Goal: Information Seeking & Learning: Learn about a topic

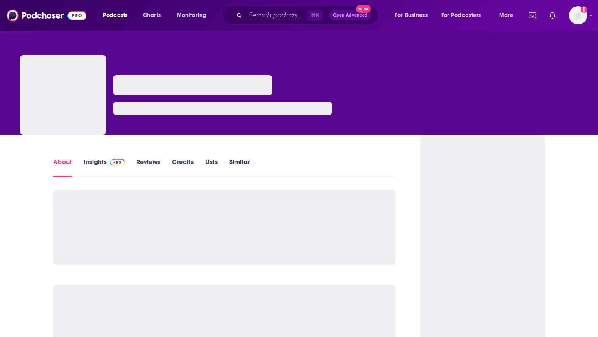
click at [44, 12] on img at bounding box center [47, 15] width 80 height 16
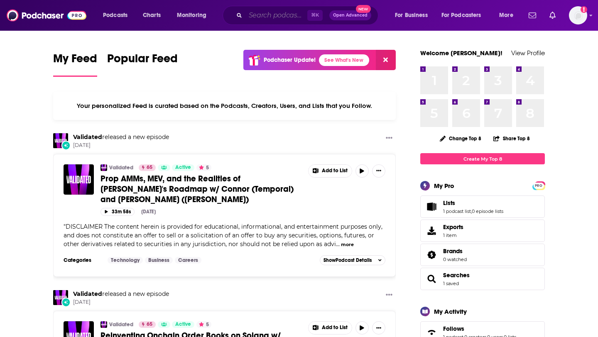
click at [265, 19] on input "Search podcasts, credits, & more..." at bounding box center [277, 15] width 62 height 13
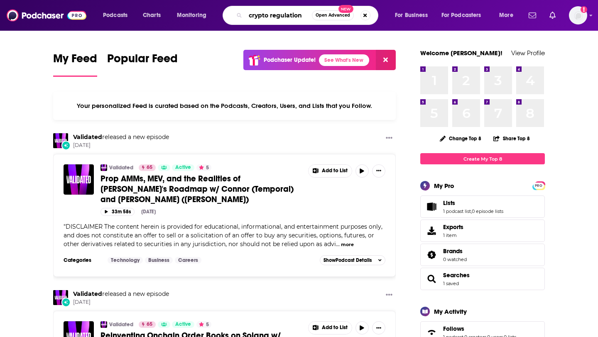
type input "crypto regulation"
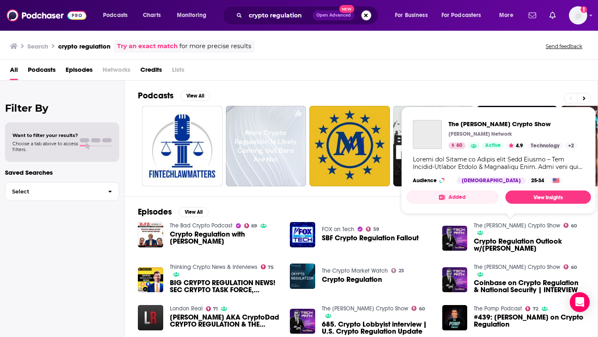
click at [528, 225] on link "The [PERSON_NAME] Crypto Show" at bounding box center [517, 225] width 86 height 7
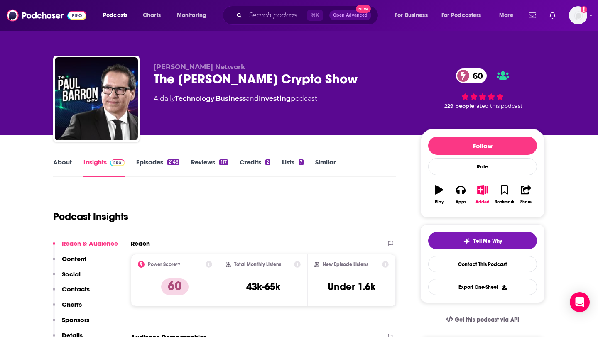
click at [155, 169] on link "Episodes 2146" at bounding box center [157, 167] width 43 height 19
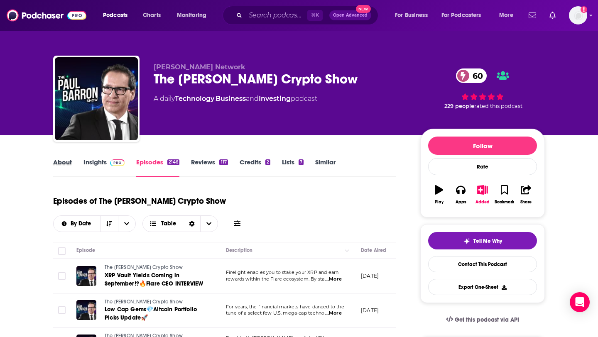
click at [72, 165] on div "About" at bounding box center [68, 167] width 30 height 19
click at [59, 165] on link "About" at bounding box center [62, 167] width 19 height 19
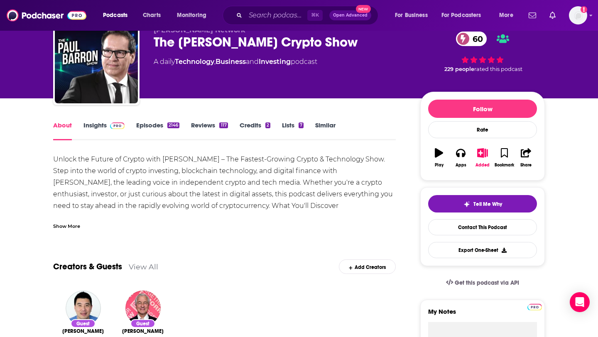
scroll to position [19, 0]
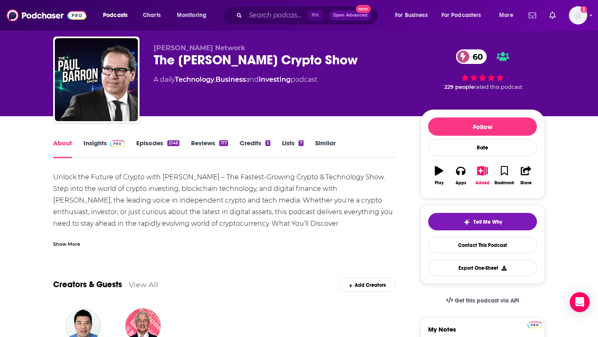
click at [98, 143] on link "Insights" at bounding box center [103, 148] width 41 height 19
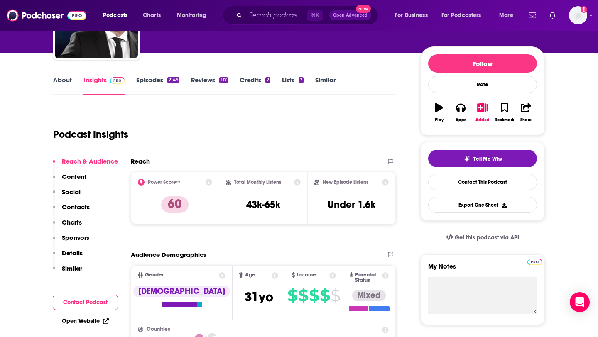
scroll to position [83, 0]
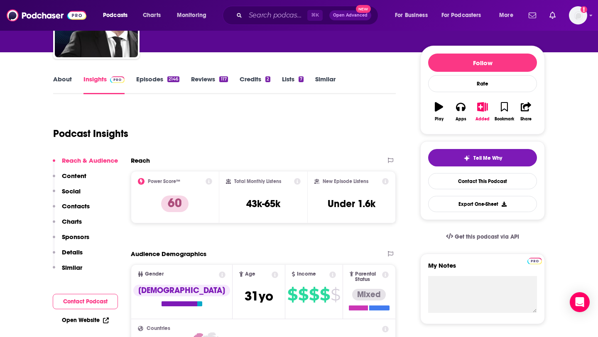
click at [85, 208] on p "Contacts" at bounding box center [76, 206] width 28 height 8
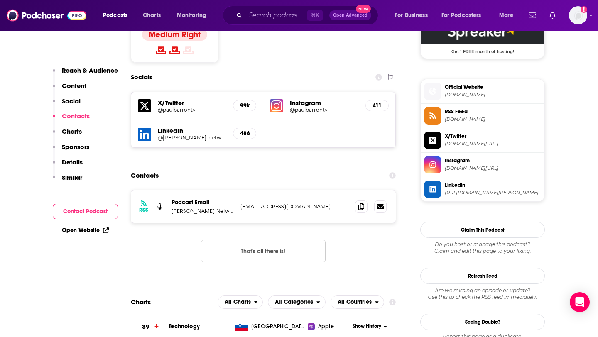
scroll to position [703, 0]
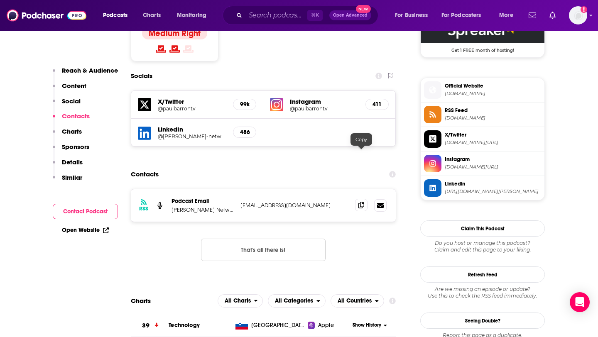
click at [364, 202] on icon at bounding box center [361, 205] width 6 height 7
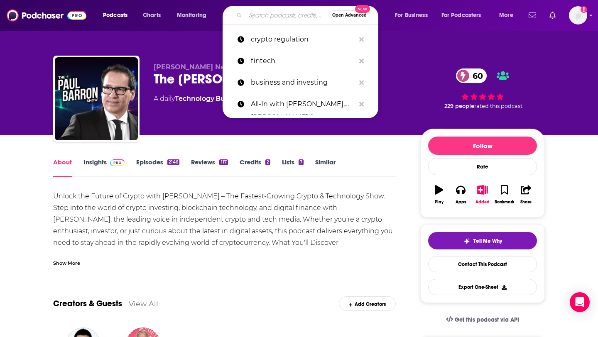
click at [279, 17] on input "Search podcasts, credits, & more..." at bounding box center [287, 15] width 83 height 13
click at [279, 38] on p "crypto regulation" at bounding box center [303, 40] width 104 height 22
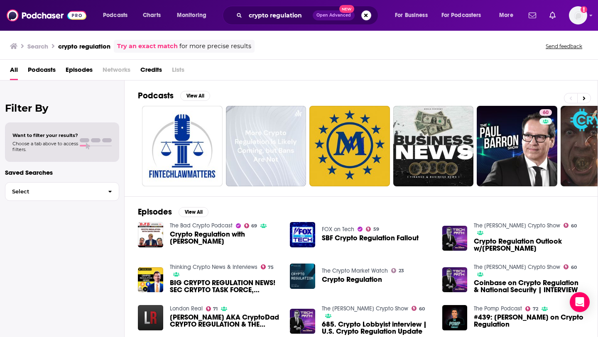
click at [83, 71] on span "Episodes" at bounding box center [79, 71] width 27 height 17
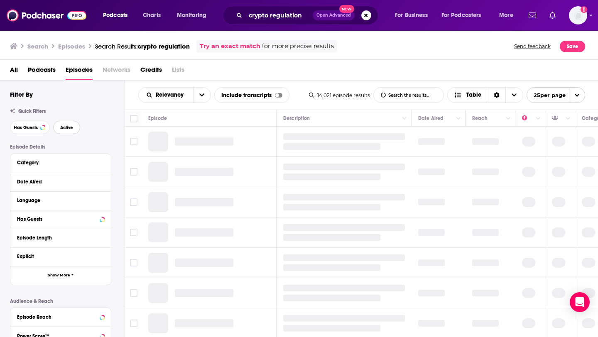
click at [61, 127] on span "Active" at bounding box center [66, 127] width 13 height 5
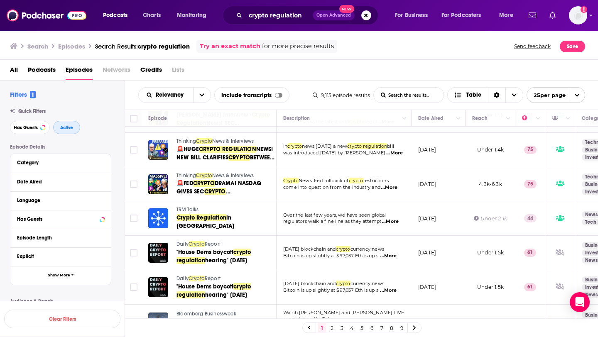
scroll to position [660, 0]
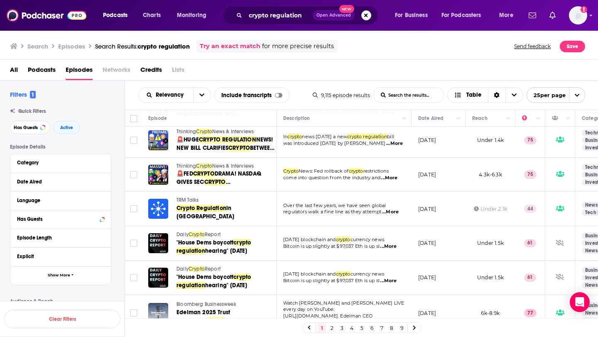
click at [332, 329] on link "2" at bounding box center [332, 328] width 8 height 10
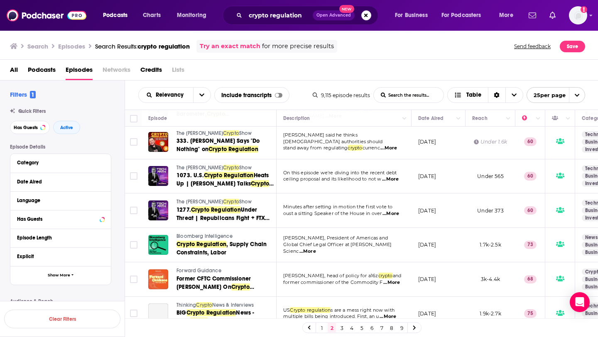
scroll to position [290, 0]
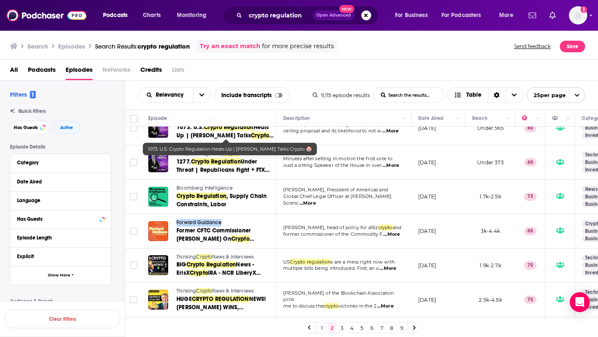
drag, startPoint x: 207, startPoint y: 222, endPoint x: 242, endPoint y: 1, distance: 223.8
click at [0, 0] on div "Podcasts Charts Monitoring crypto regulation Open Advanced New For Business For…" at bounding box center [299, 168] width 598 height 337
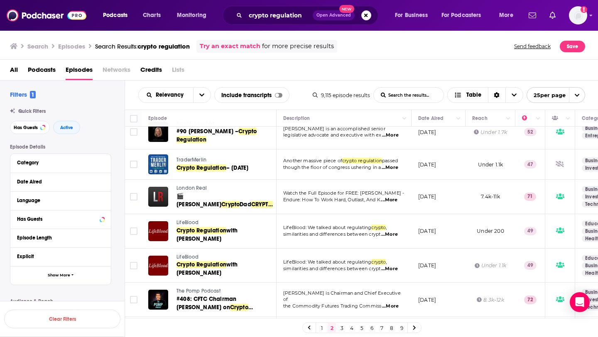
scroll to position [657, 0]
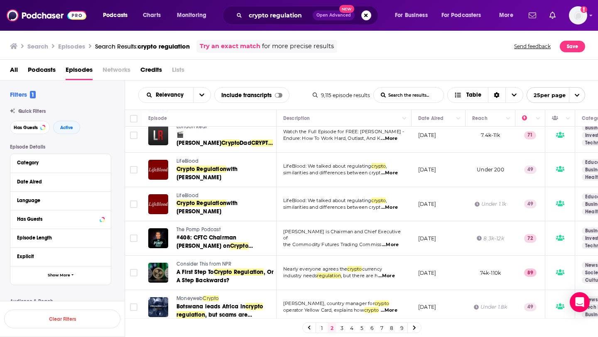
click at [341, 329] on link "3" at bounding box center [342, 328] width 8 height 10
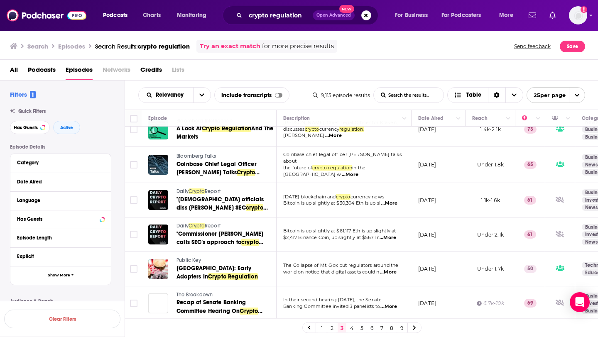
scroll to position [670, 0]
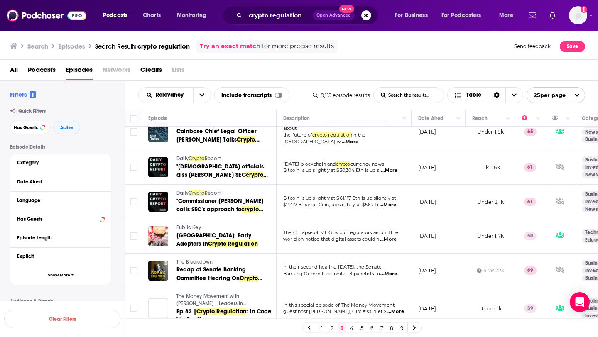
click at [352, 328] on link "4" at bounding box center [352, 328] width 8 height 10
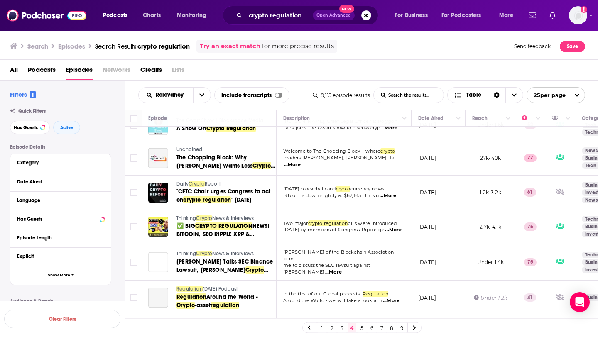
scroll to position [87, 0]
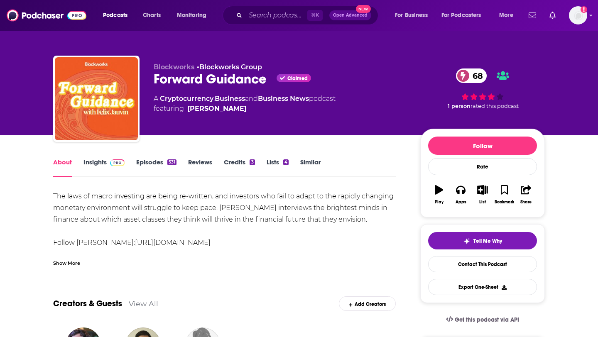
click at [107, 165] on span at bounding box center [116, 162] width 18 height 8
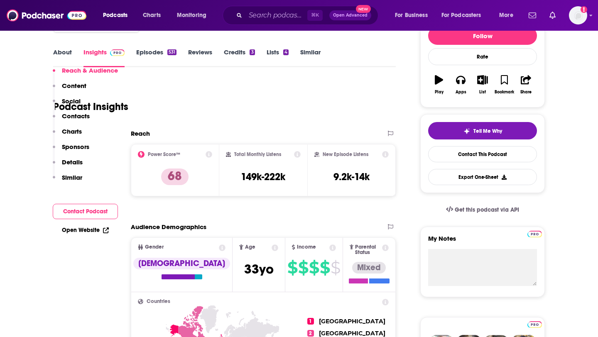
scroll to position [187, 0]
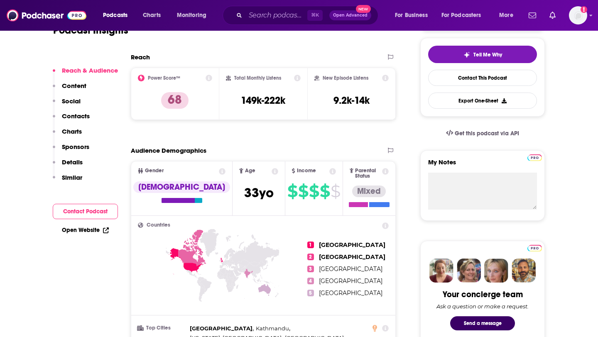
click at [83, 113] on p "Contacts" at bounding box center [76, 116] width 28 height 8
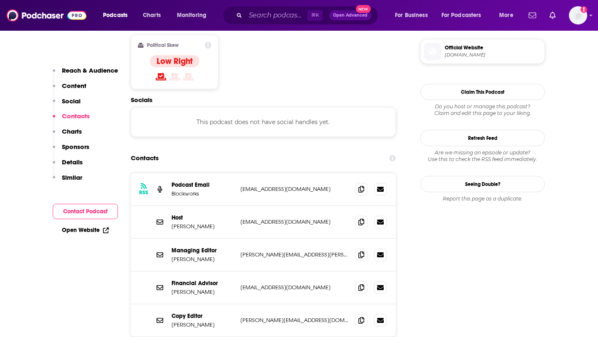
scroll to position [669, 0]
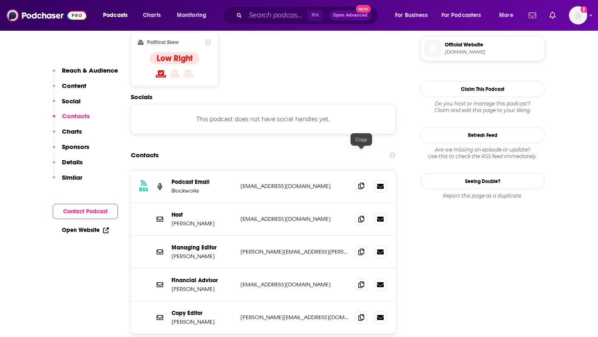
click at [361, 183] on icon at bounding box center [361, 186] width 6 height 7
